Goal: Task Accomplishment & Management: Use online tool/utility

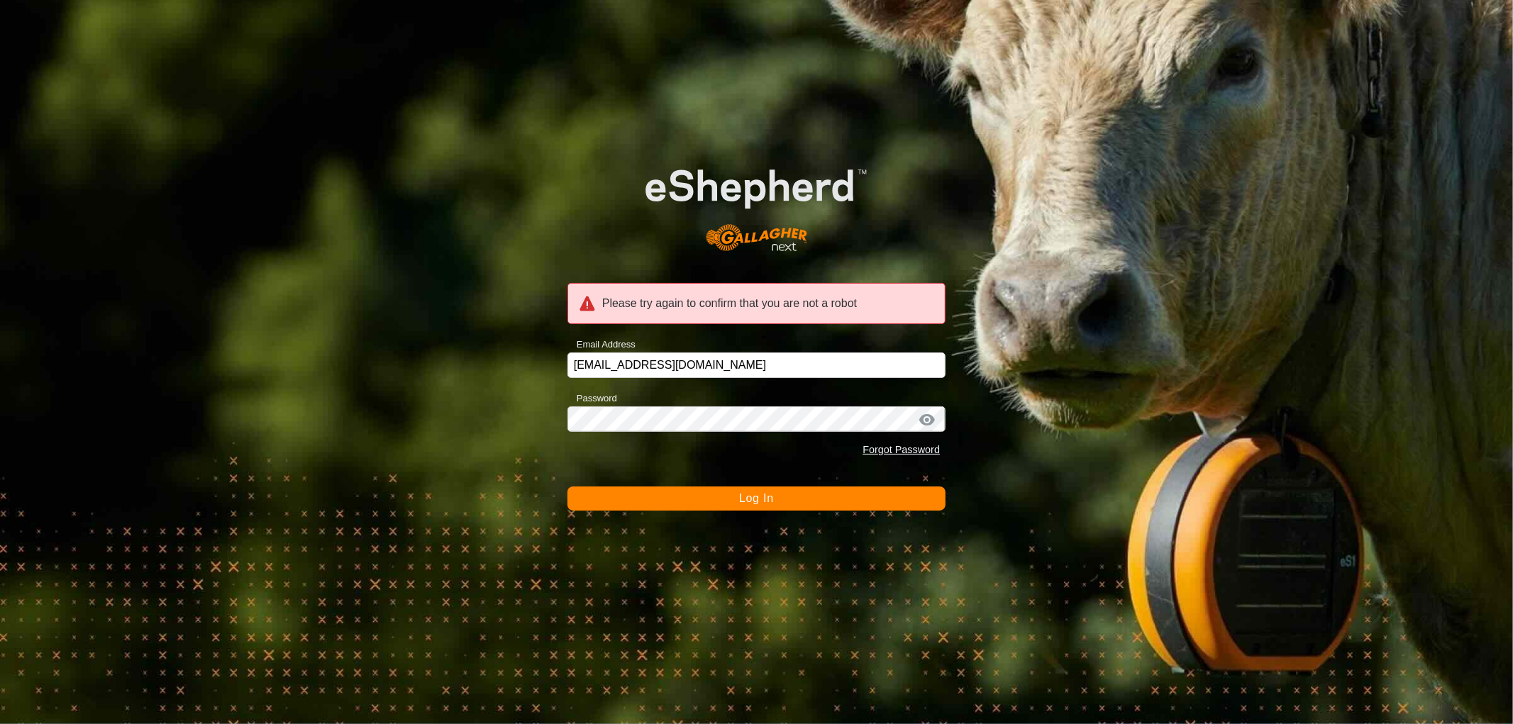
click at [702, 499] on button "Log In" at bounding box center [756, 499] width 378 height 24
drag, startPoint x: 746, startPoint y: 502, endPoint x: 755, endPoint y: 498, distance: 10.2
click at [755, 502] on span "Log In" at bounding box center [756, 498] width 35 height 12
click at [754, 497] on span "Log In" at bounding box center [756, 498] width 35 height 12
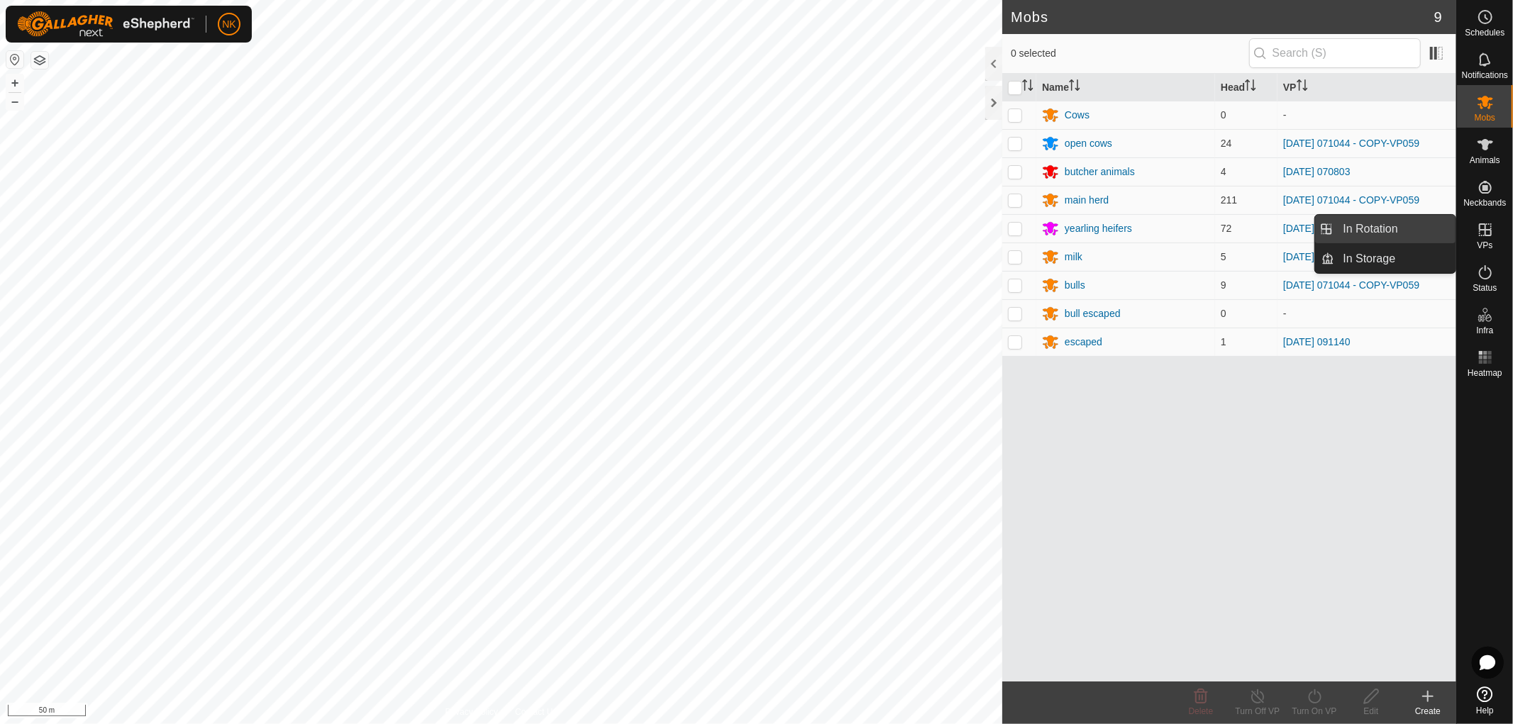
click at [1378, 231] on link "In Rotation" at bounding box center [1395, 229] width 121 height 28
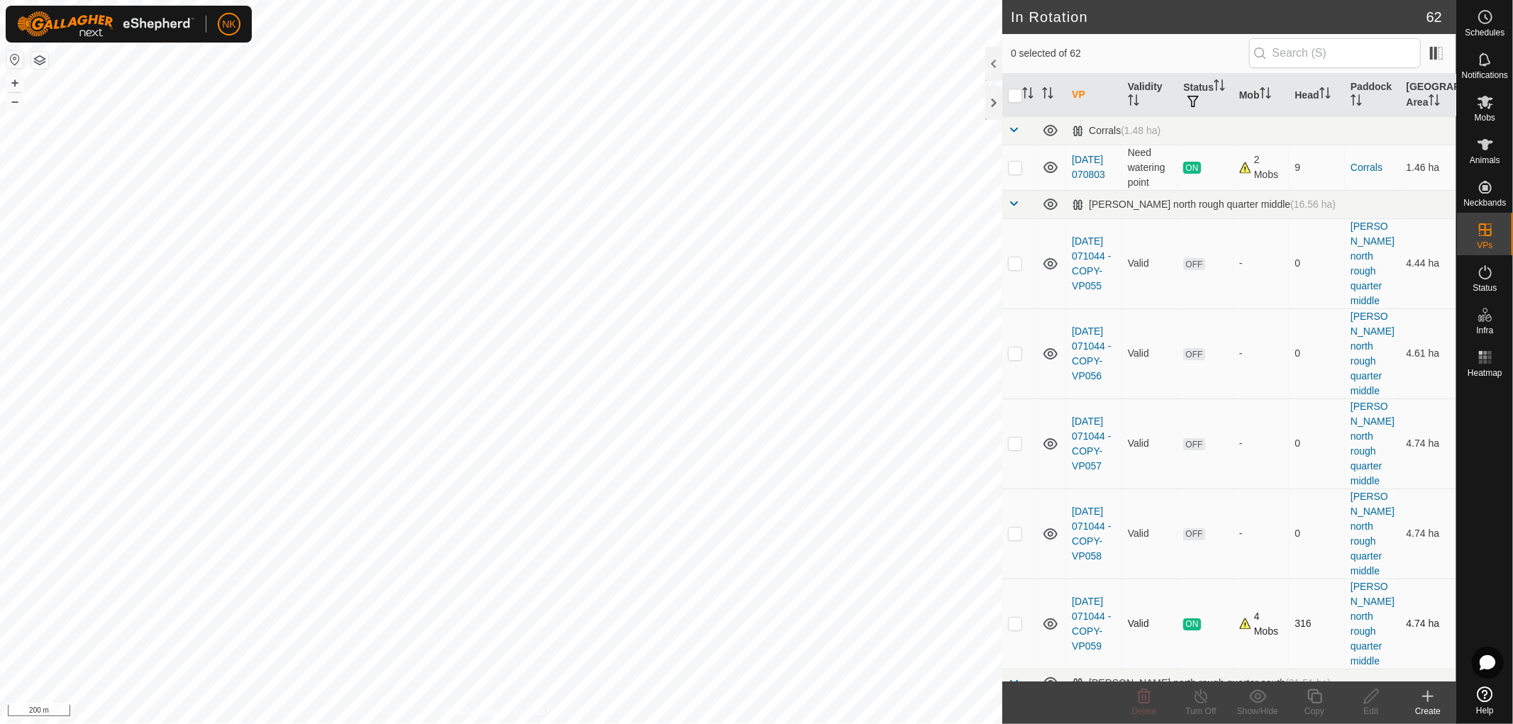
click at [1017, 618] on p-checkbox at bounding box center [1015, 623] width 14 height 11
checkbox input "true"
click at [1313, 705] on div "Copy" at bounding box center [1314, 711] width 57 height 13
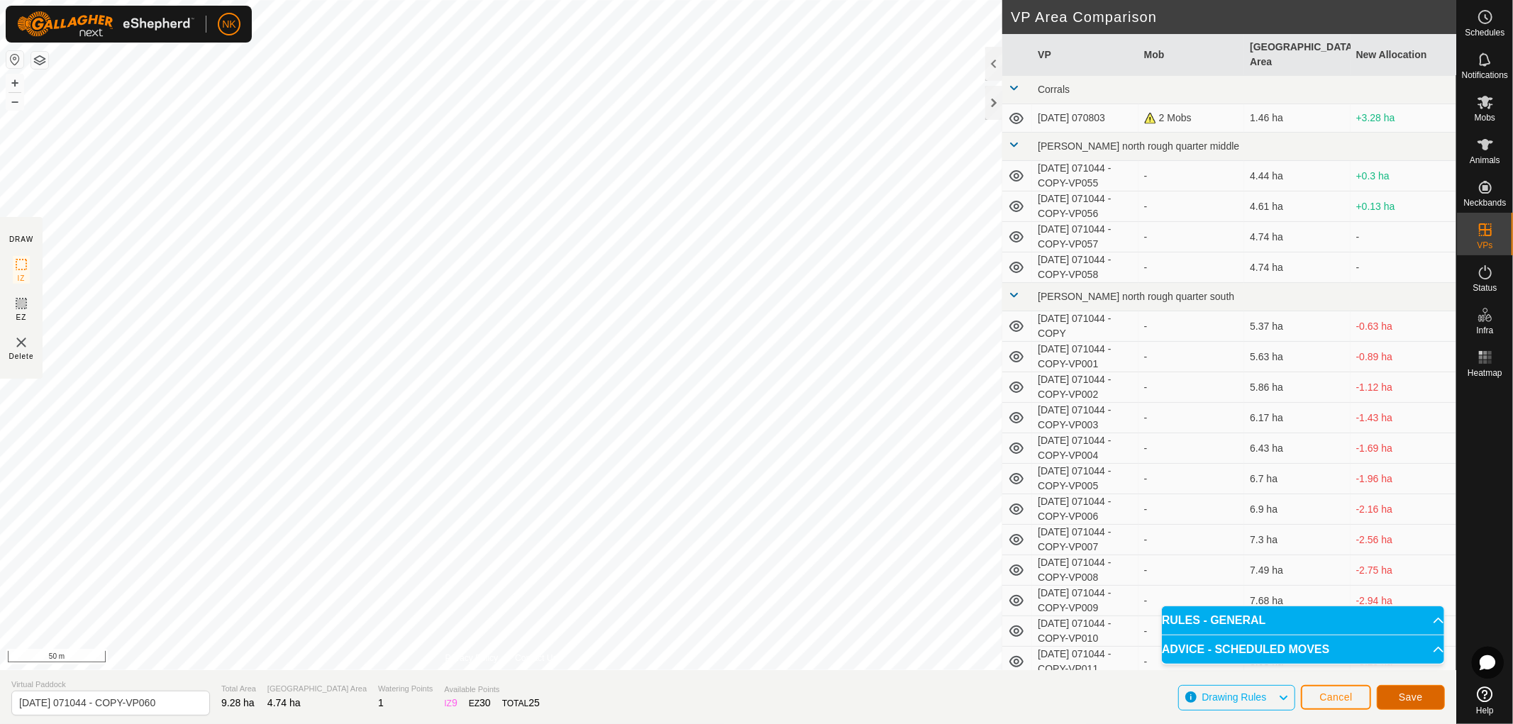
click at [1422, 708] on button "Save" at bounding box center [1411, 697] width 68 height 25
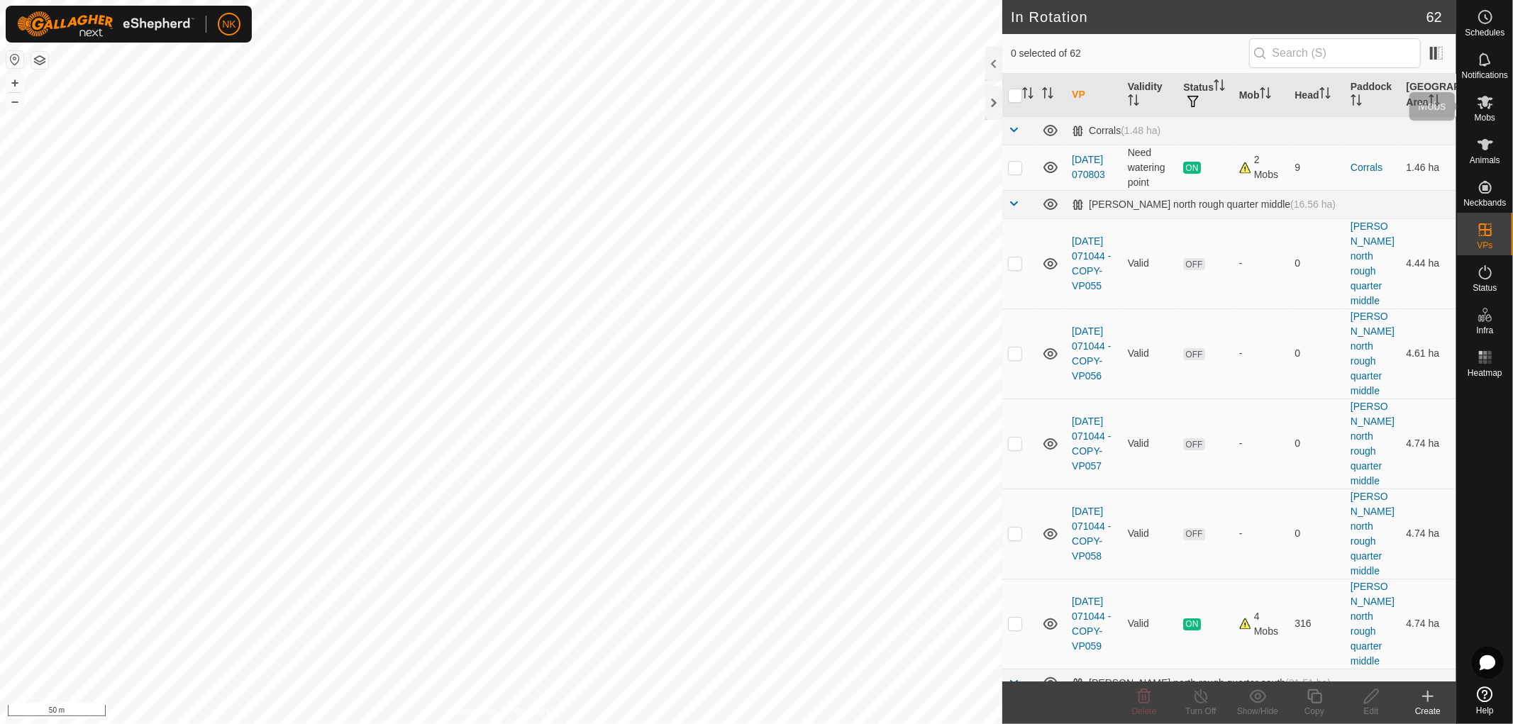
click at [1479, 107] on icon at bounding box center [1485, 102] width 17 height 17
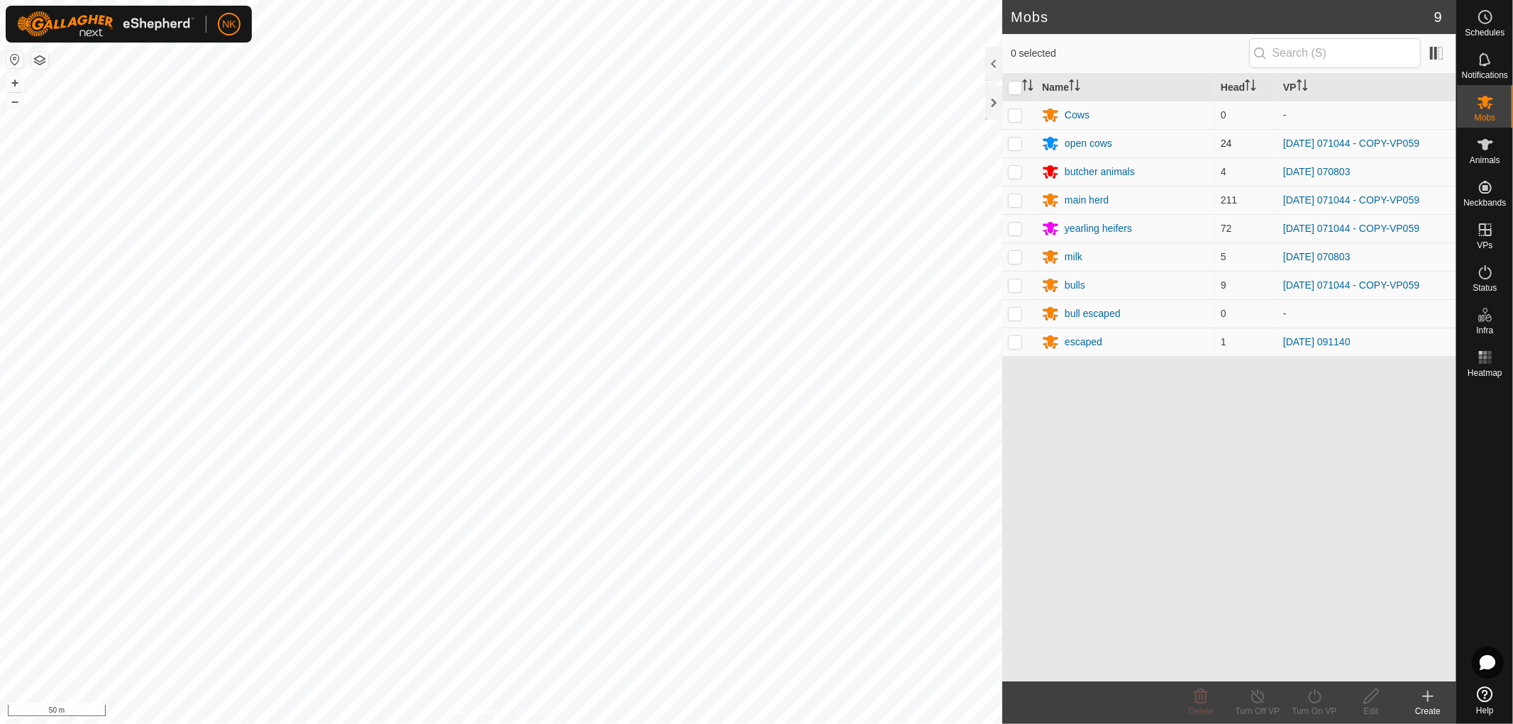
click at [1018, 145] on p-checkbox at bounding box center [1015, 143] width 14 height 11
checkbox input "true"
click at [1019, 199] on p-checkbox at bounding box center [1015, 199] width 14 height 11
checkbox input "true"
click at [1009, 230] on p-checkbox at bounding box center [1015, 228] width 14 height 11
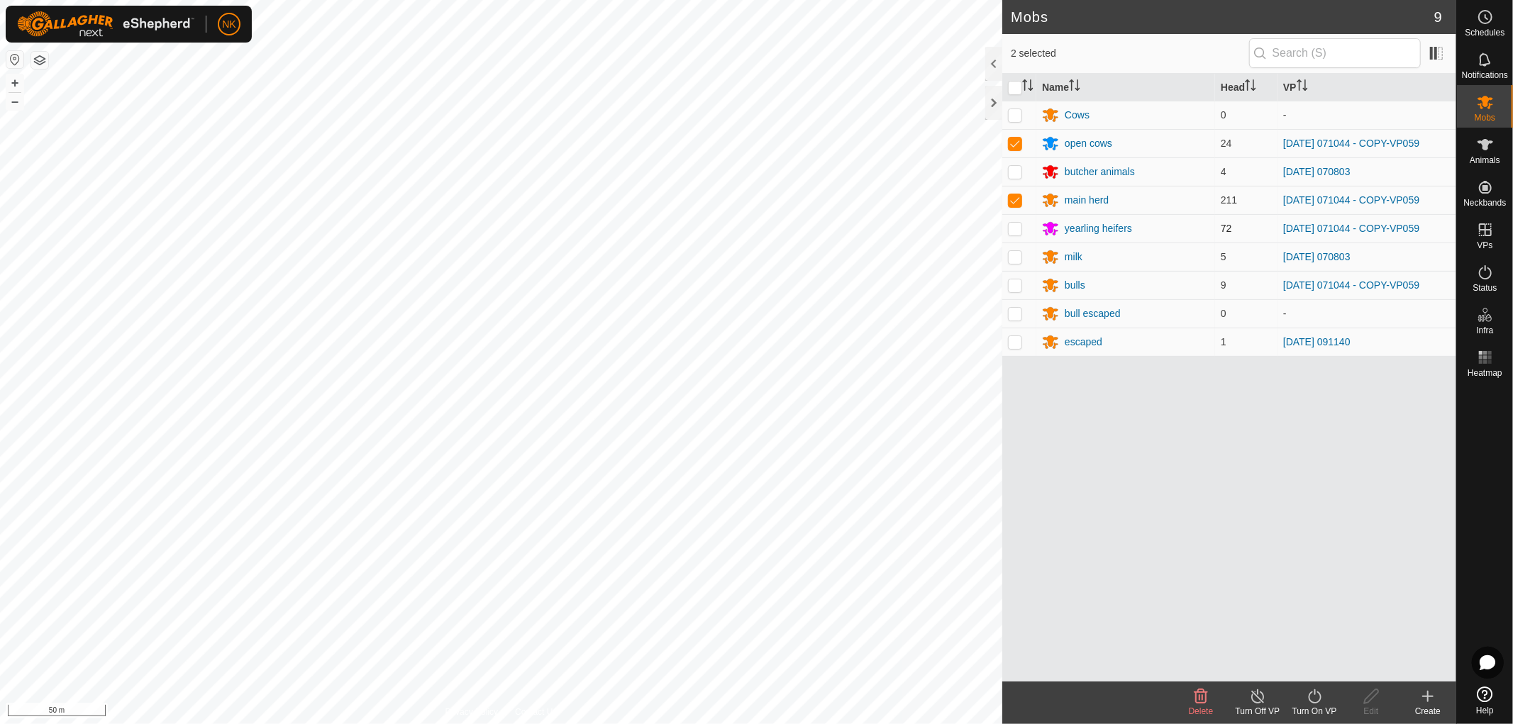
checkbox input "true"
click at [1023, 284] on td at bounding box center [1019, 285] width 34 height 28
checkbox input "true"
click at [1313, 694] on icon at bounding box center [1315, 696] width 18 height 17
click at [1314, 663] on link "Now" at bounding box center [1357, 665] width 140 height 28
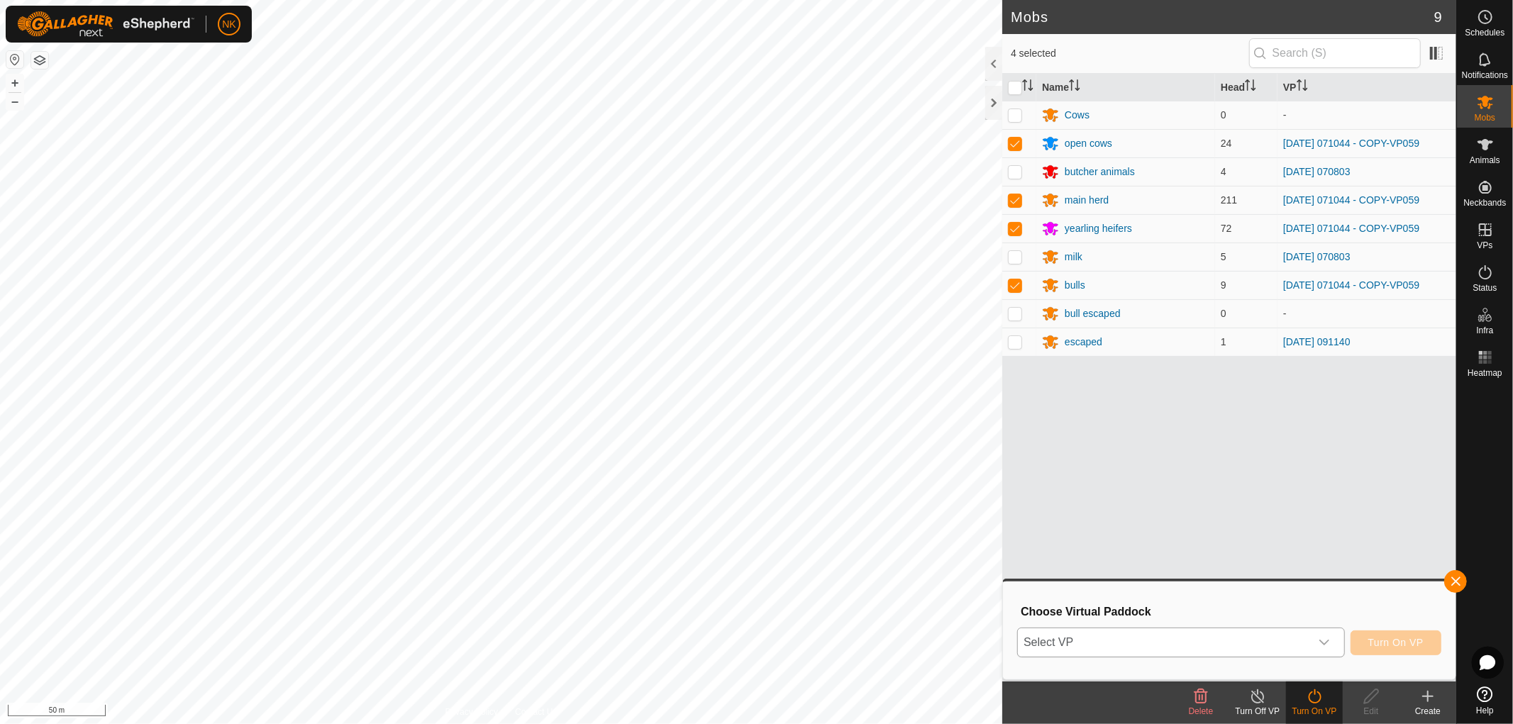
click at [1332, 641] on div "dropdown trigger" at bounding box center [1324, 642] width 28 height 28
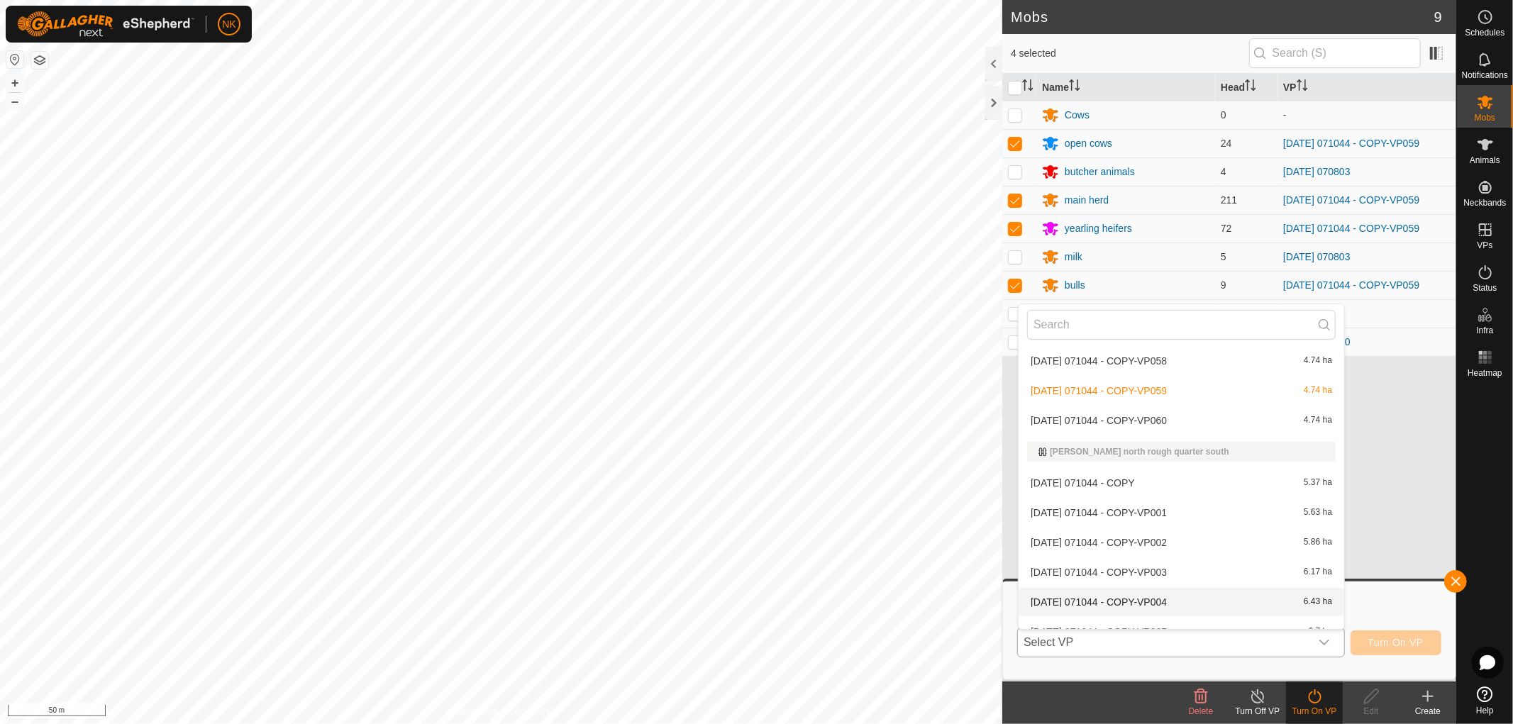
scroll to position [157, 0]
click at [1155, 443] on li "[DATE] 071044 - COPY-VP060 4.74 ha" at bounding box center [1182, 446] width 326 height 28
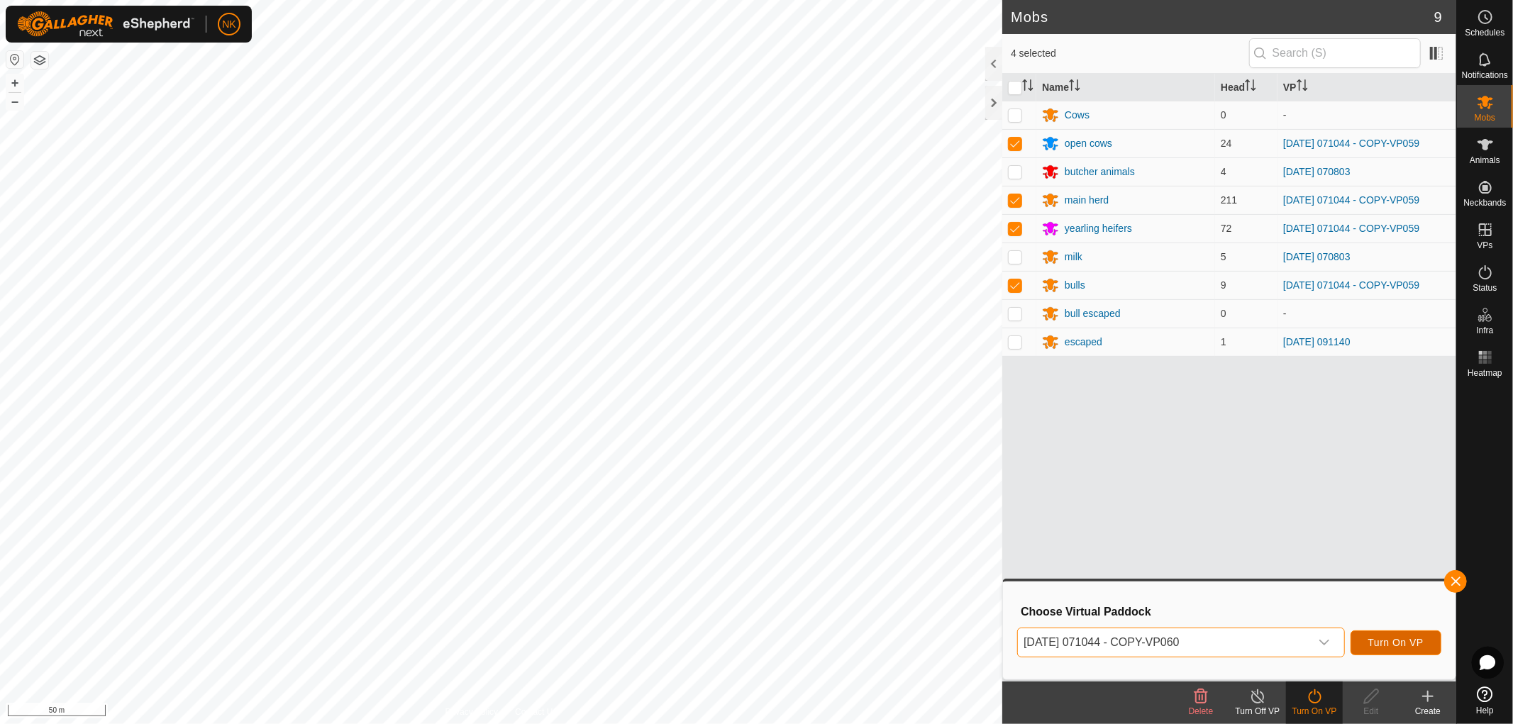
click at [1396, 641] on span "Turn On VP" at bounding box center [1395, 642] width 55 height 11
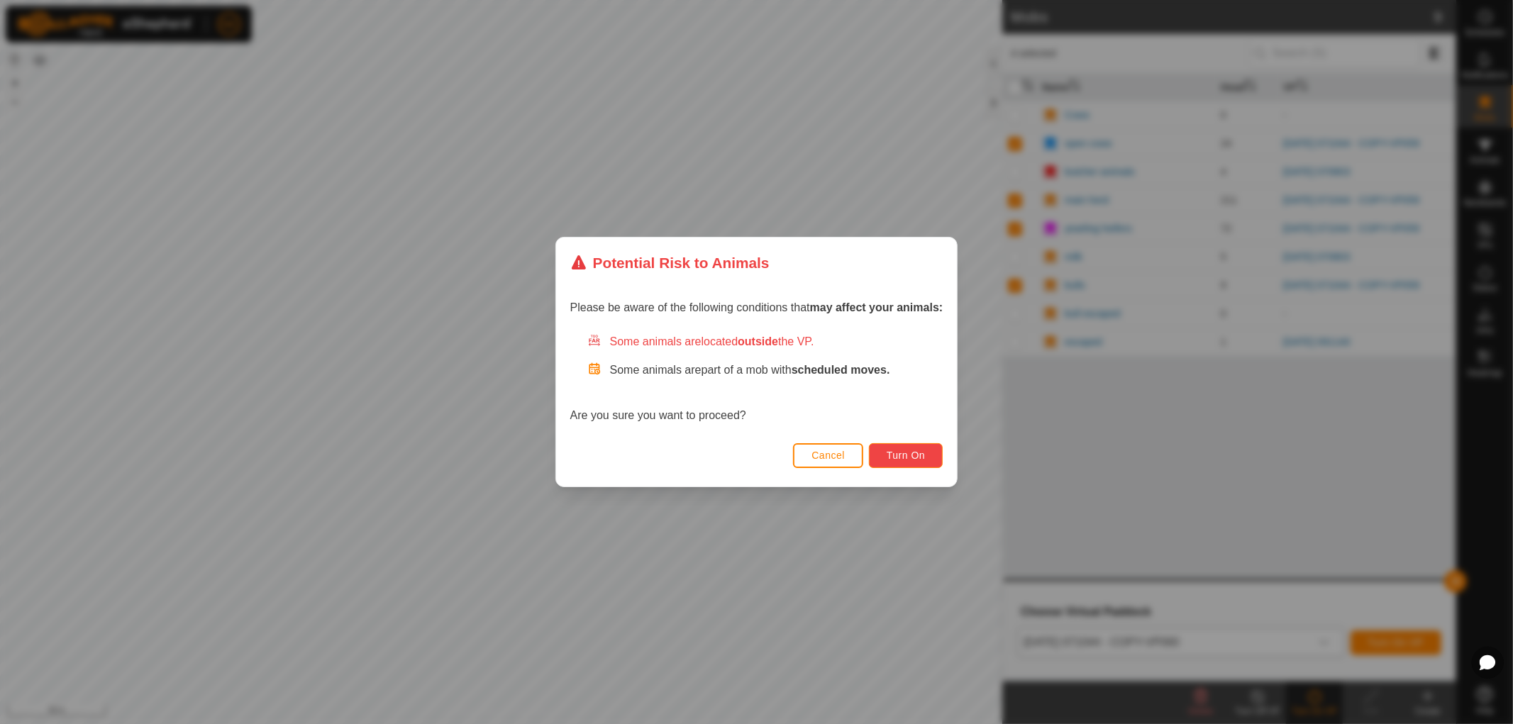
click at [923, 459] on span "Turn On" at bounding box center [906, 455] width 38 height 11
